Goal: Use online tool/utility: Utilize a website feature to perform a specific function

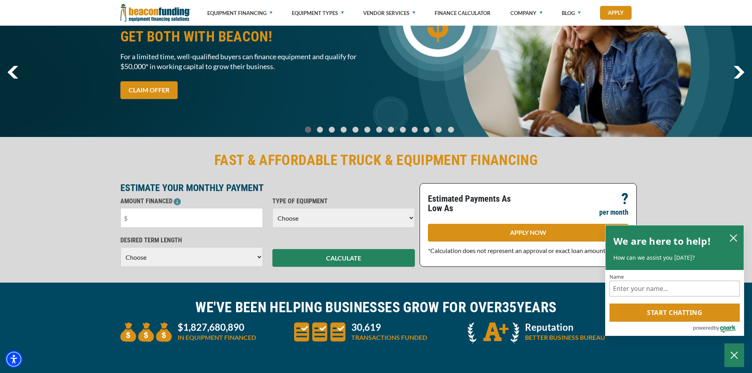
scroll to position [79, 0]
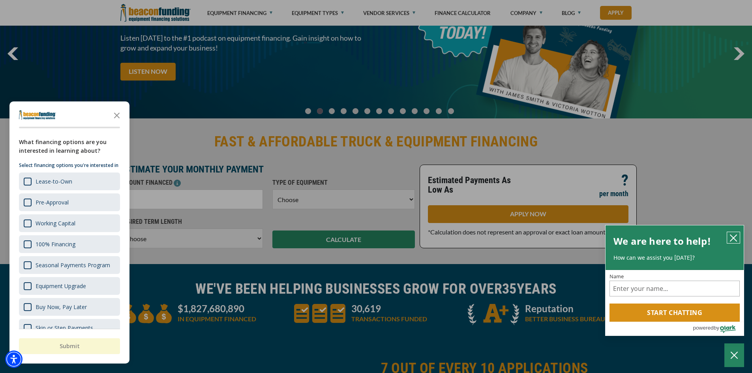
click at [734, 238] on icon "close chatbox" at bounding box center [733, 238] width 6 height 6
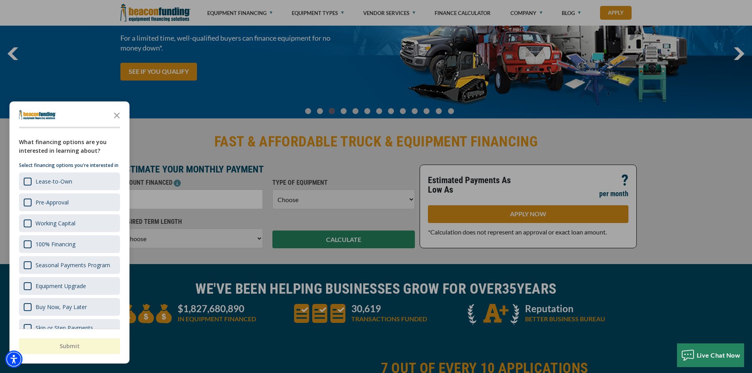
click at [336, 155] on div "button" at bounding box center [376, 186] width 752 height 373
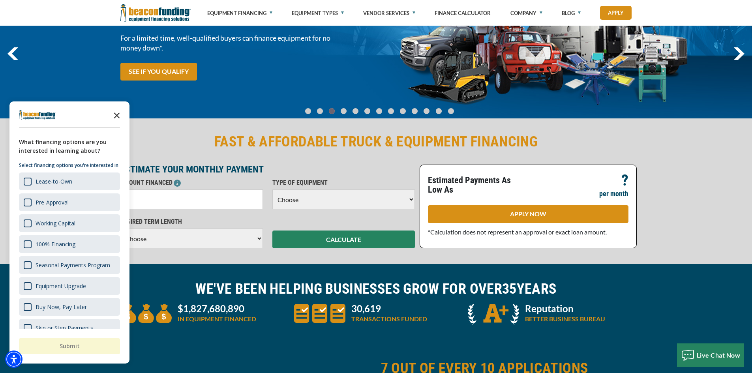
click at [119, 114] on icon "Close the survey" at bounding box center [117, 115] width 16 height 16
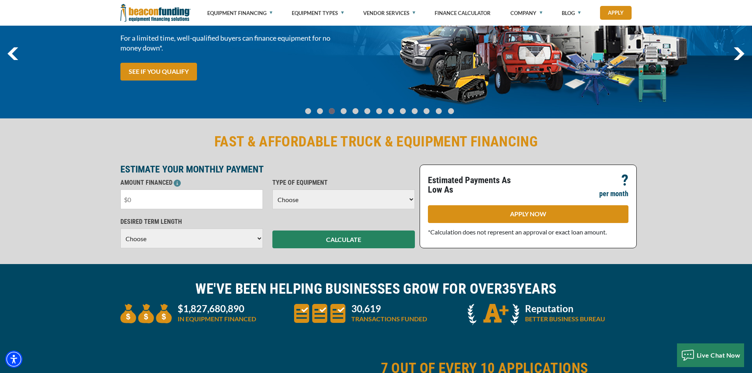
drag, startPoint x: 170, startPoint y: 202, endPoint x: 172, endPoint y: 198, distance: 4.4
click at [170, 202] on input "text" at bounding box center [191, 199] width 142 height 20
type input "$41,500"
click at [243, 243] on select "Choose 36 Months 48 Months 60 Months" at bounding box center [191, 238] width 142 height 20
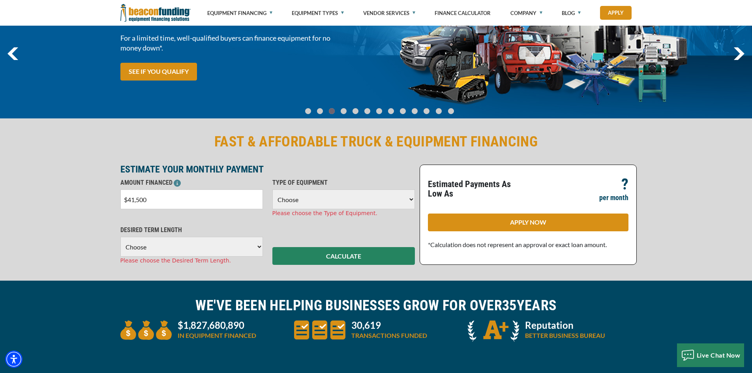
select select "48"
click at [120, 237] on select "Choose 36 Months 48 Months 60 Months" at bounding box center [191, 247] width 142 height 20
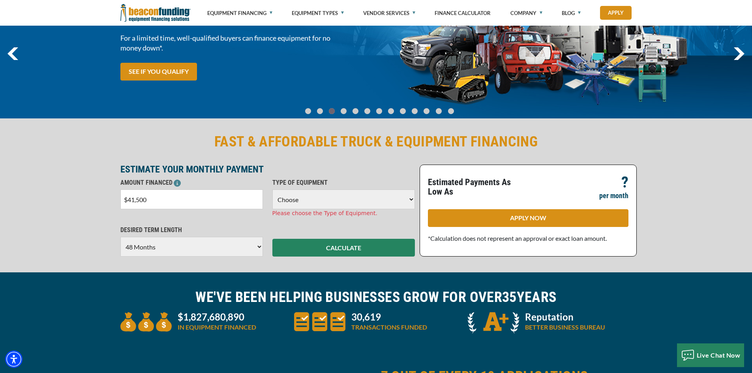
click at [312, 198] on select "Choose Backhoe Boom/Bucket Truck Chipper Commercial Mower Crane DTG/DTF Printin…" at bounding box center [343, 199] width 142 height 20
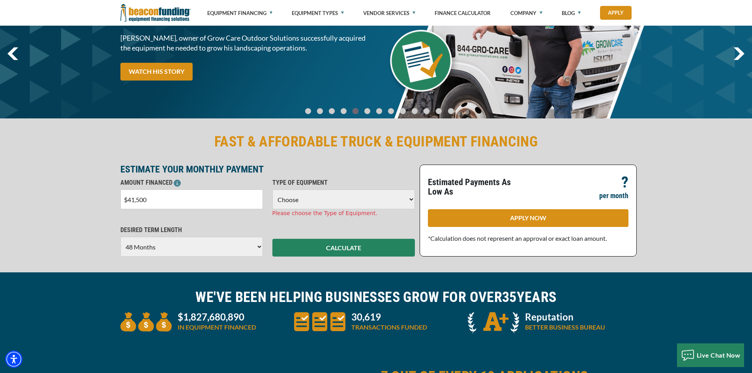
select select "17"
click at [272, 189] on select "Choose Backhoe Boom/Bucket Truck Chipper Commercial Mower Crane DTG/DTF Printin…" at bounding box center [343, 199] width 142 height 20
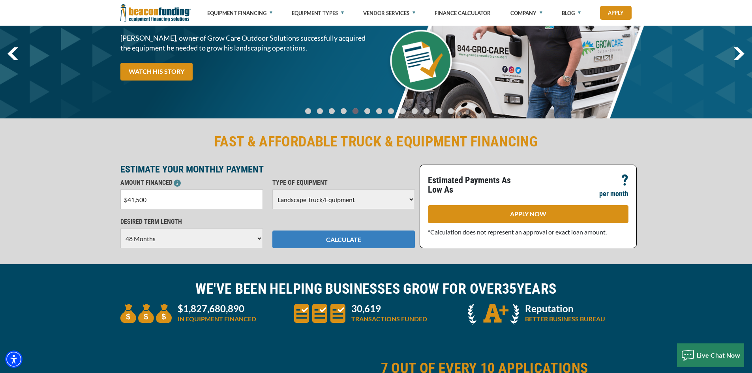
click at [365, 239] on button "CALCULATE" at bounding box center [343, 239] width 142 height 18
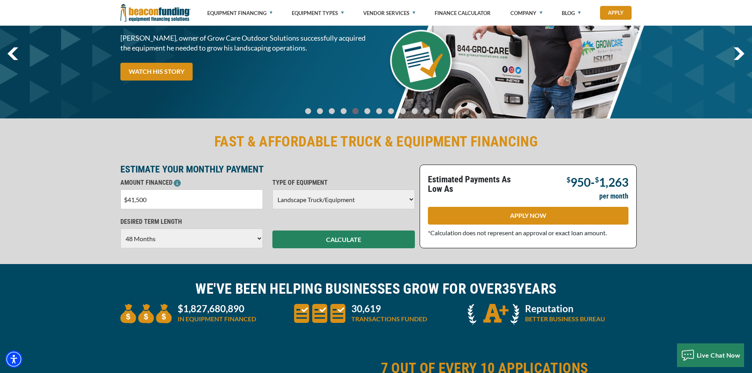
click at [193, 239] on select "Choose 36 Months 48 Months 60 Months" at bounding box center [191, 238] width 142 height 20
click at [120, 228] on select "Choose 36 Months 48 Months 60 Months" at bounding box center [191, 238] width 142 height 20
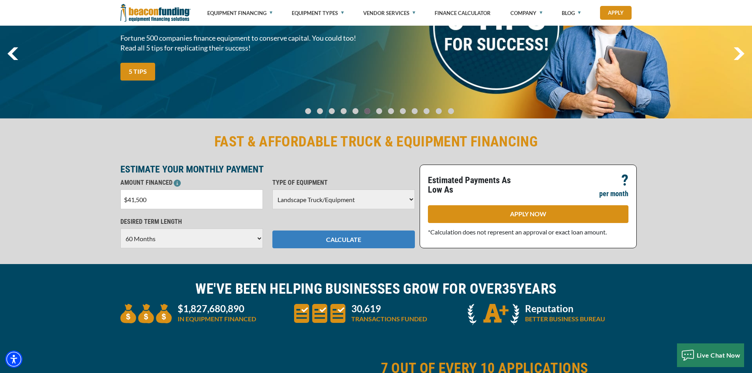
click at [309, 240] on button "CALCULATE" at bounding box center [343, 239] width 142 height 18
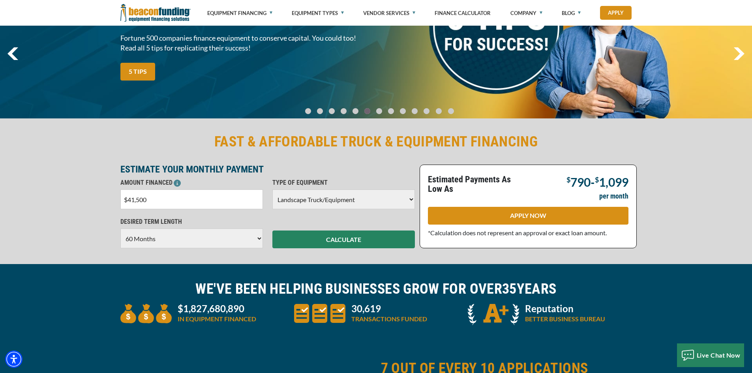
click at [257, 239] on select "Choose 36 Months 48 Months 60 Months" at bounding box center [191, 238] width 142 height 20
select select "36"
click at [120, 228] on select "Choose 36 Months 48 Months 60 Months" at bounding box center [191, 238] width 142 height 20
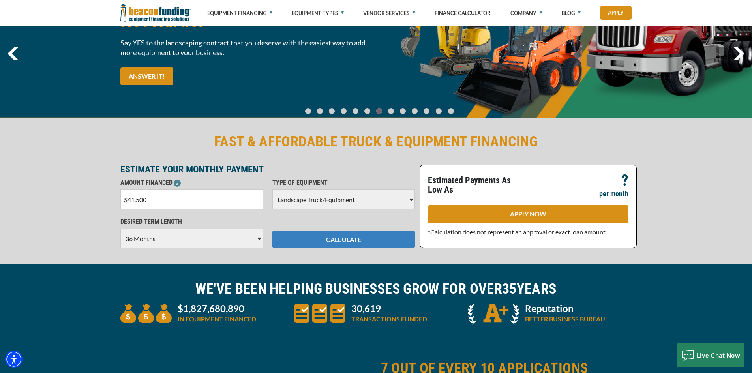
click at [325, 238] on button "CALCULATE" at bounding box center [343, 239] width 142 height 18
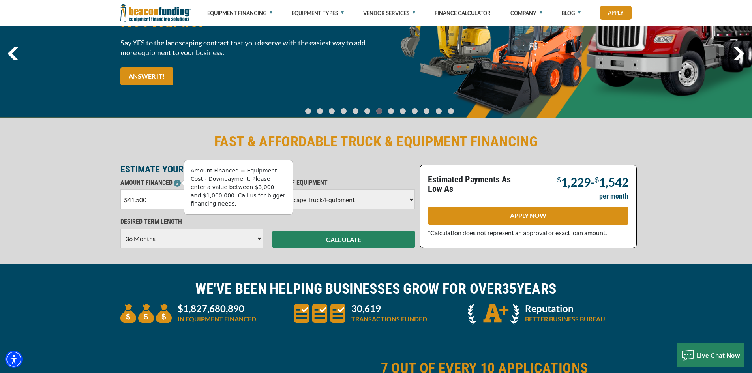
click at [176, 185] on icon at bounding box center [177, 183] width 7 height 7
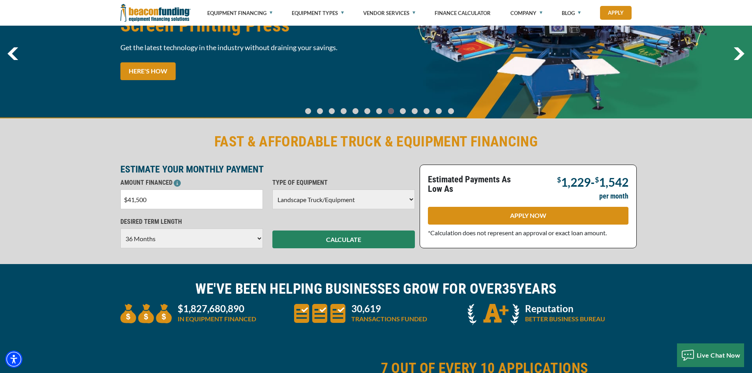
click at [169, 200] on input "$41,500" at bounding box center [191, 199] width 142 height 20
